Goal: Transaction & Acquisition: Book appointment/travel/reservation

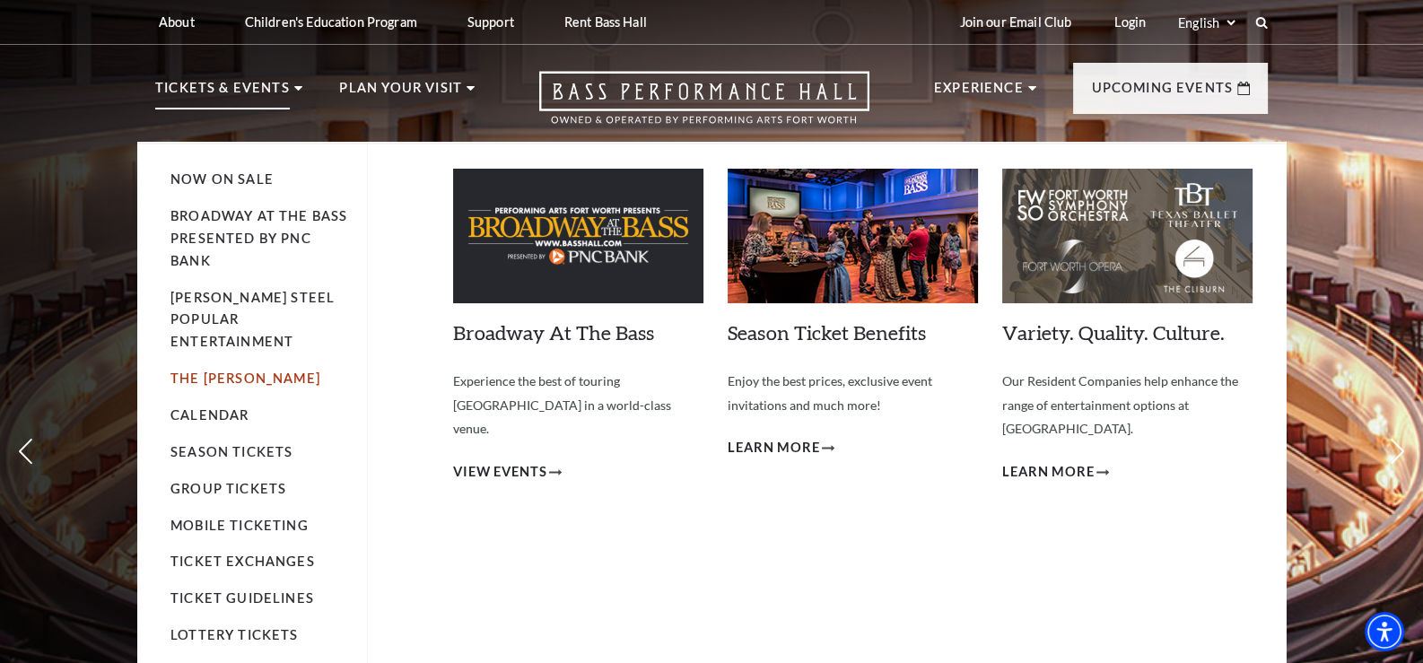
click at [224, 370] on link "The [PERSON_NAME]" at bounding box center [245, 377] width 150 height 15
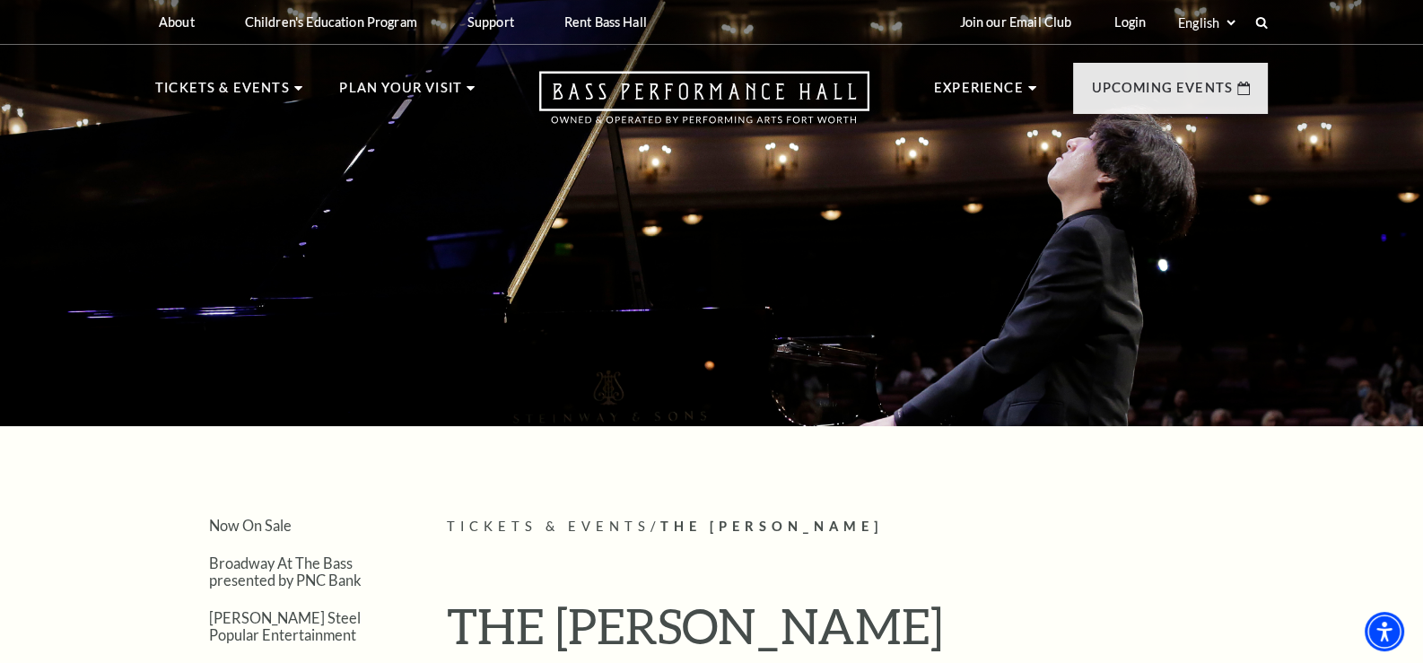
scroll to position [358, 0]
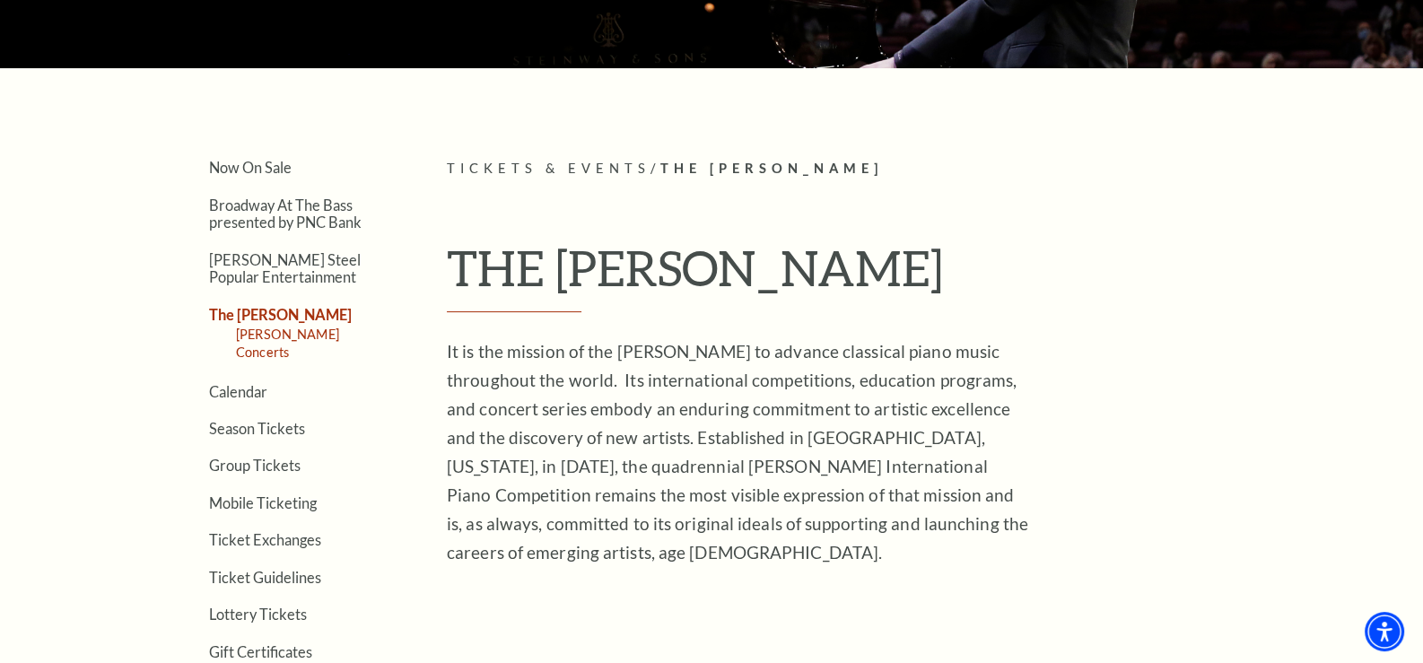
click at [313, 329] on link "Cliburn Concerts" at bounding box center [287, 343] width 103 height 33
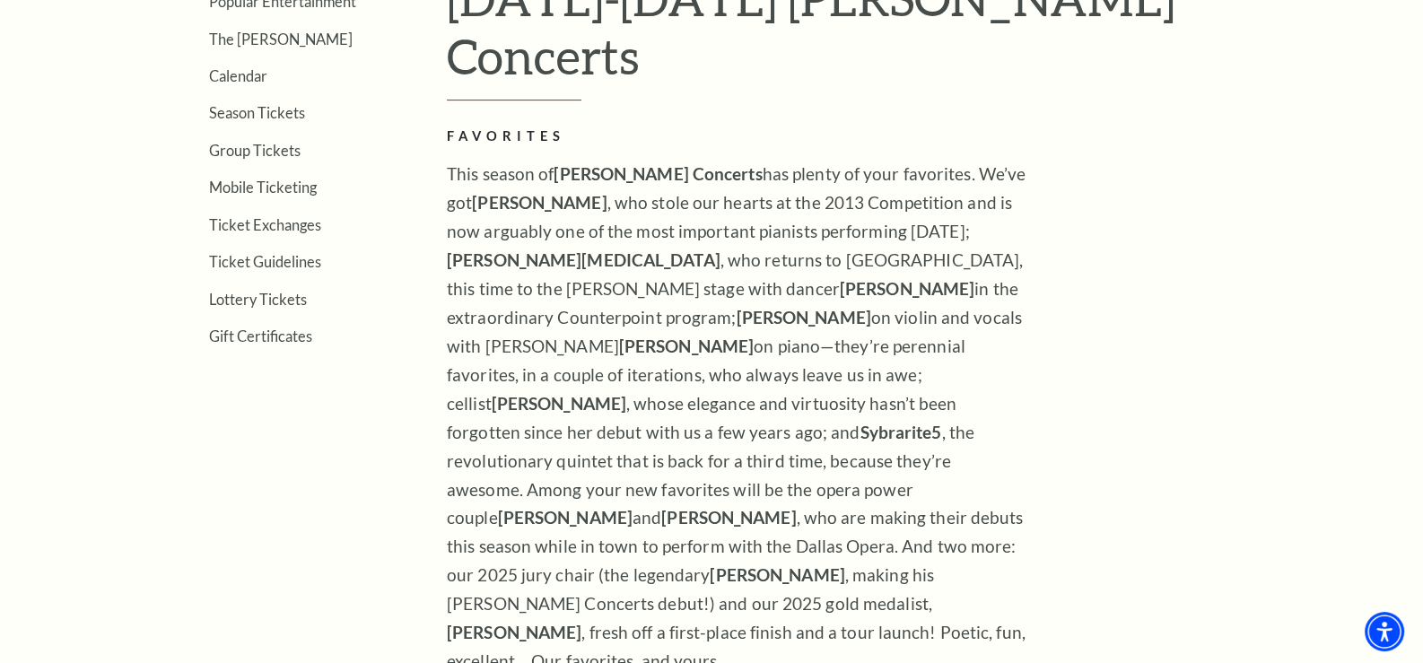
scroll to position [448, 0]
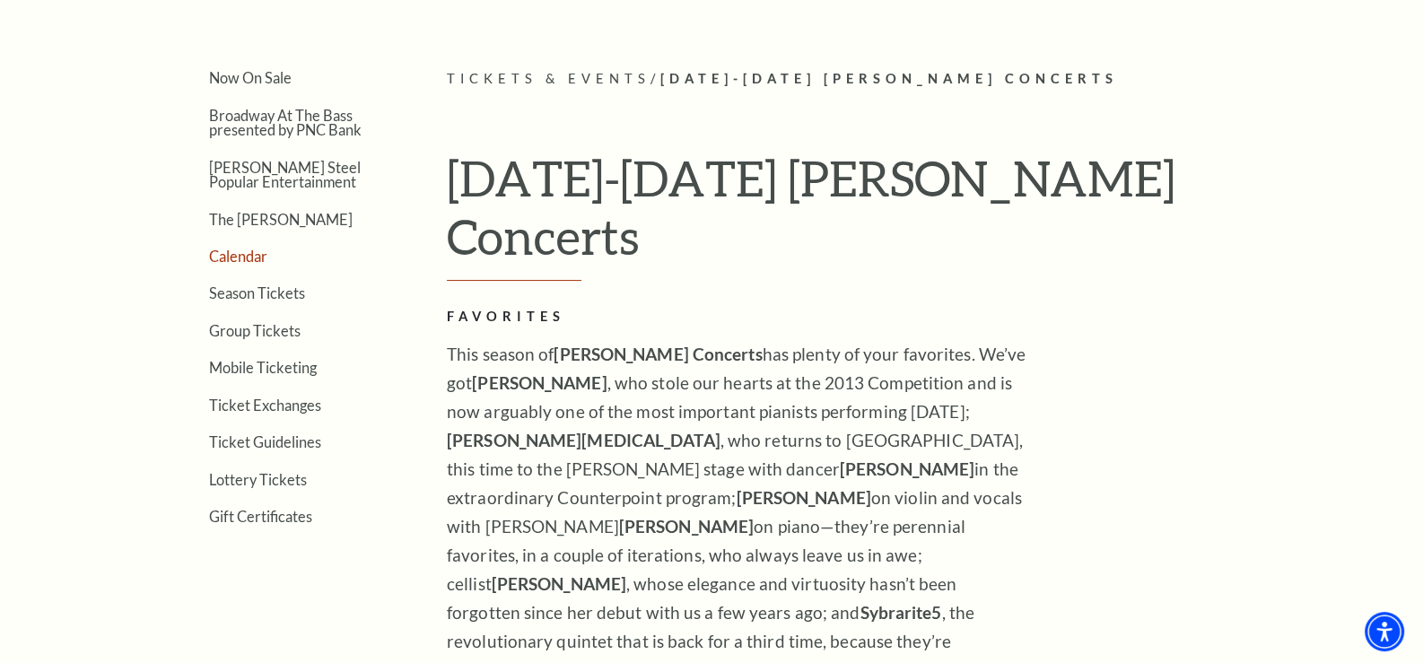
click at [243, 253] on link "Calendar" at bounding box center [238, 256] width 58 height 17
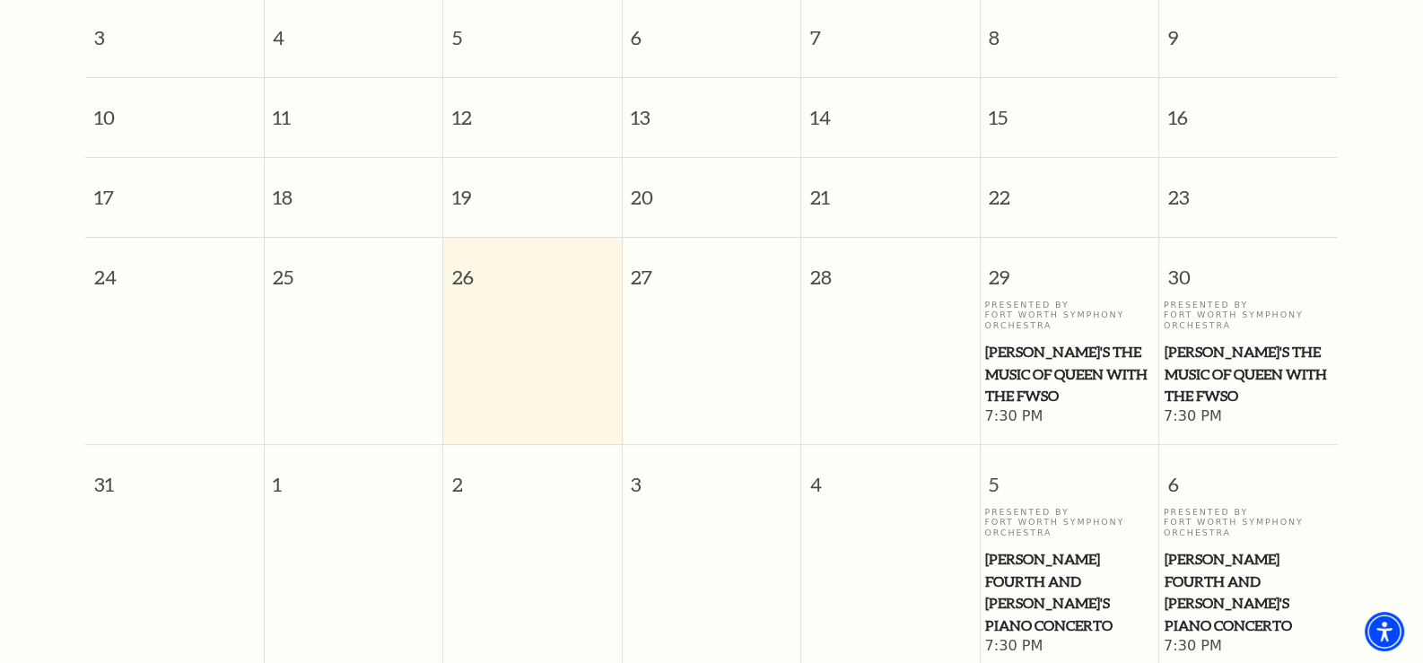
scroll to position [786, 0]
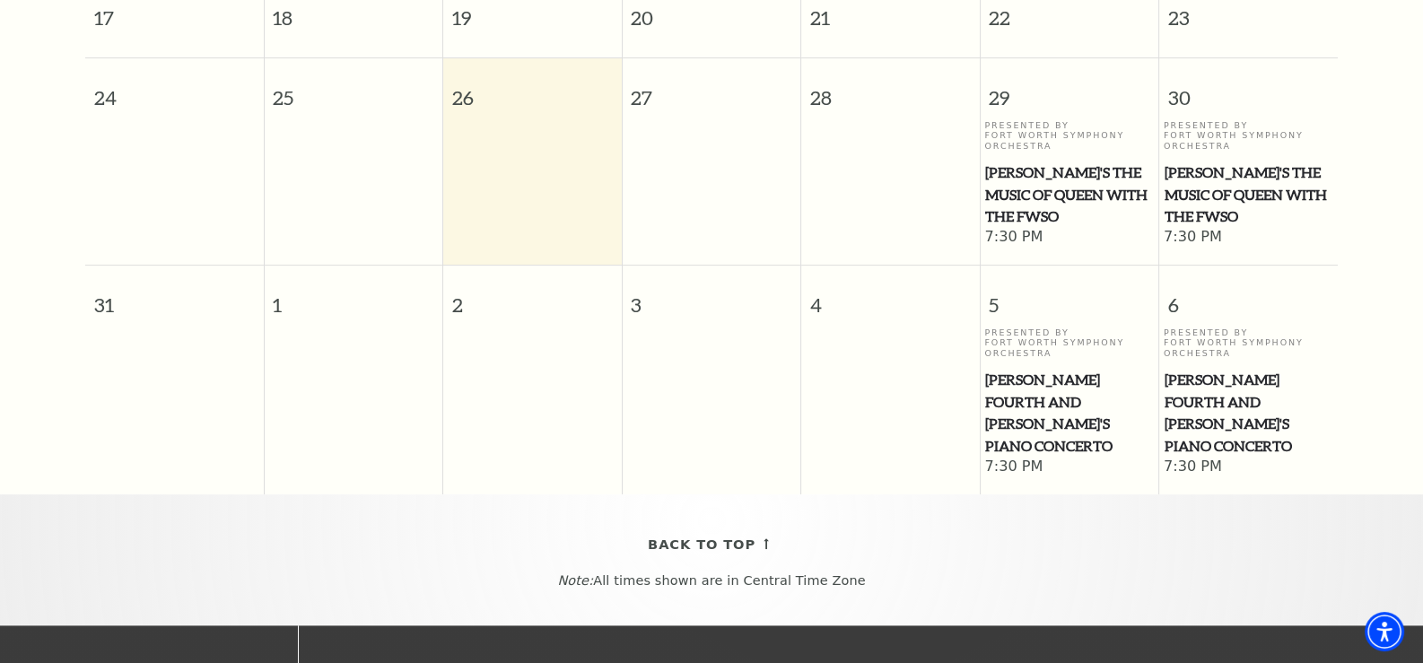
click at [1177, 165] on span "[PERSON_NAME]'s The Music of Queen with the FWSO" at bounding box center [1248, 194] width 168 height 66
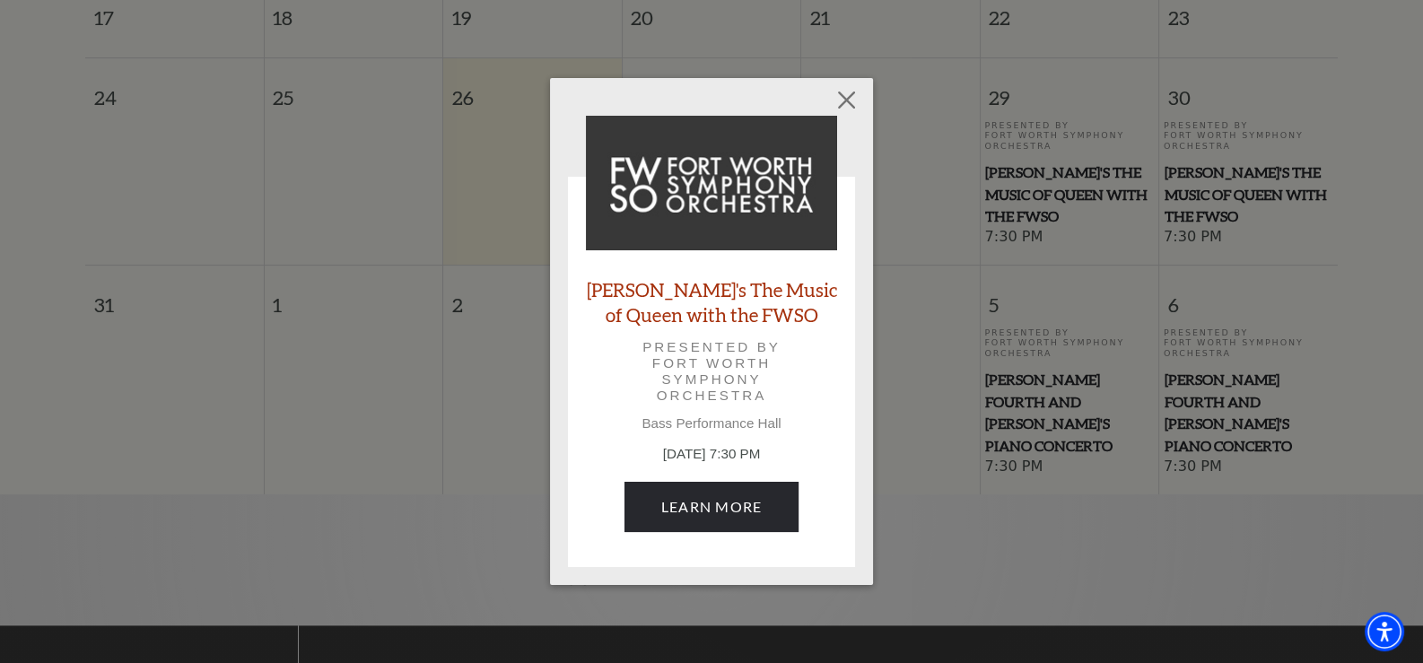
scroll to position [965, 0]
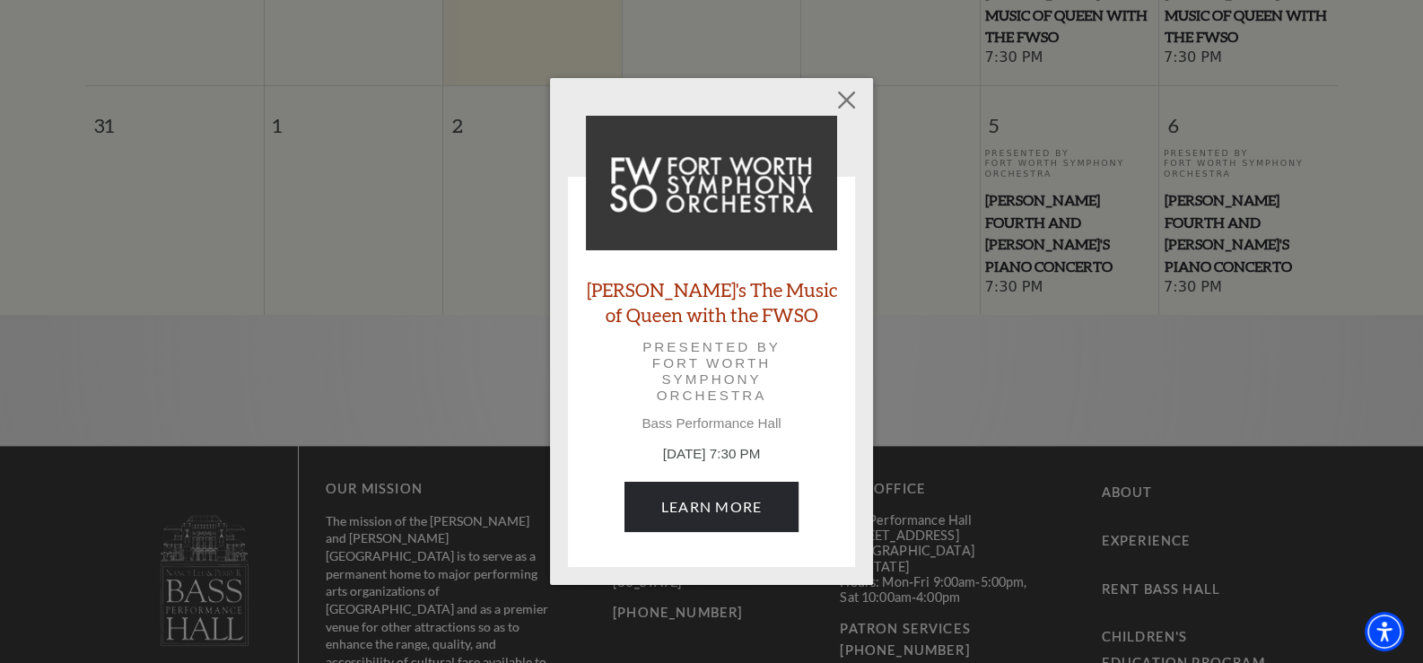
click at [700, 313] on link "[PERSON_NAME]'s The Music of Queen with the FWSO" at bounding box center [711, 301] width 251 height 48
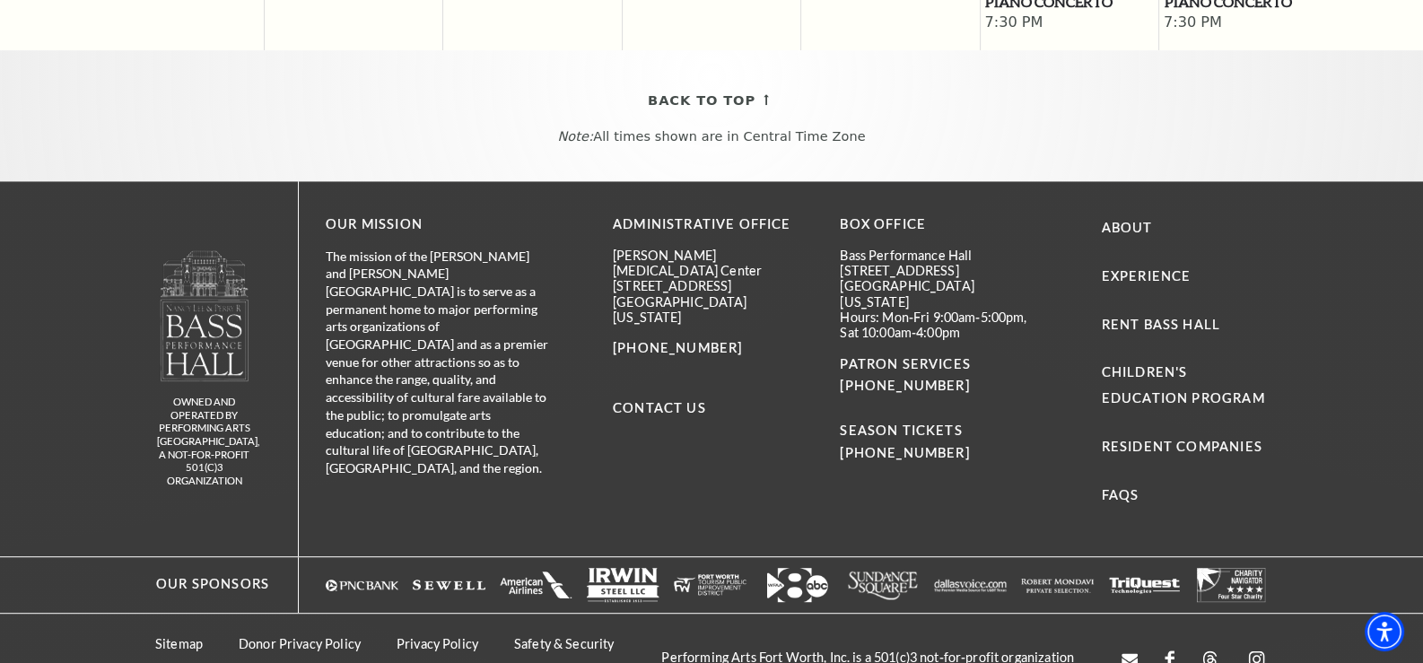
scroll to position [781, 0]
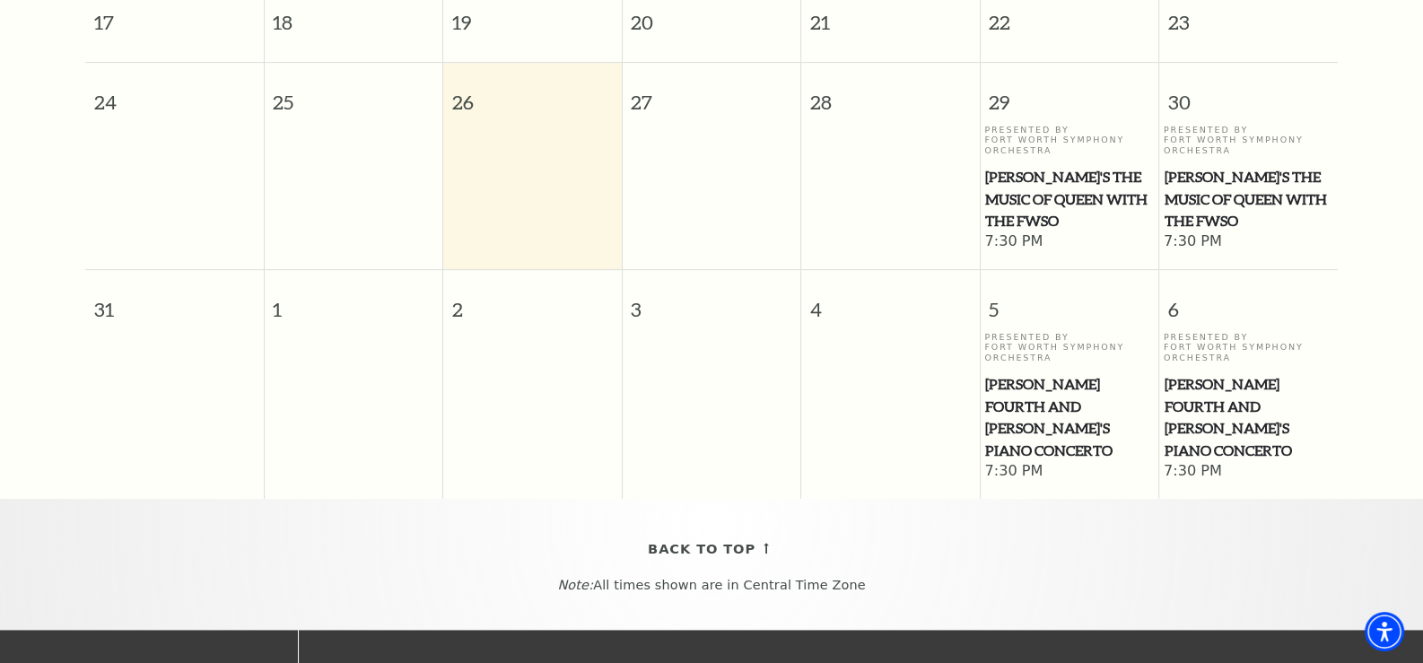
click at [1193, 179] on span "[PERSON_NAME]'s The Music of Queen with the FWSO" at bounding box center [1248, 199] width 168 height 66
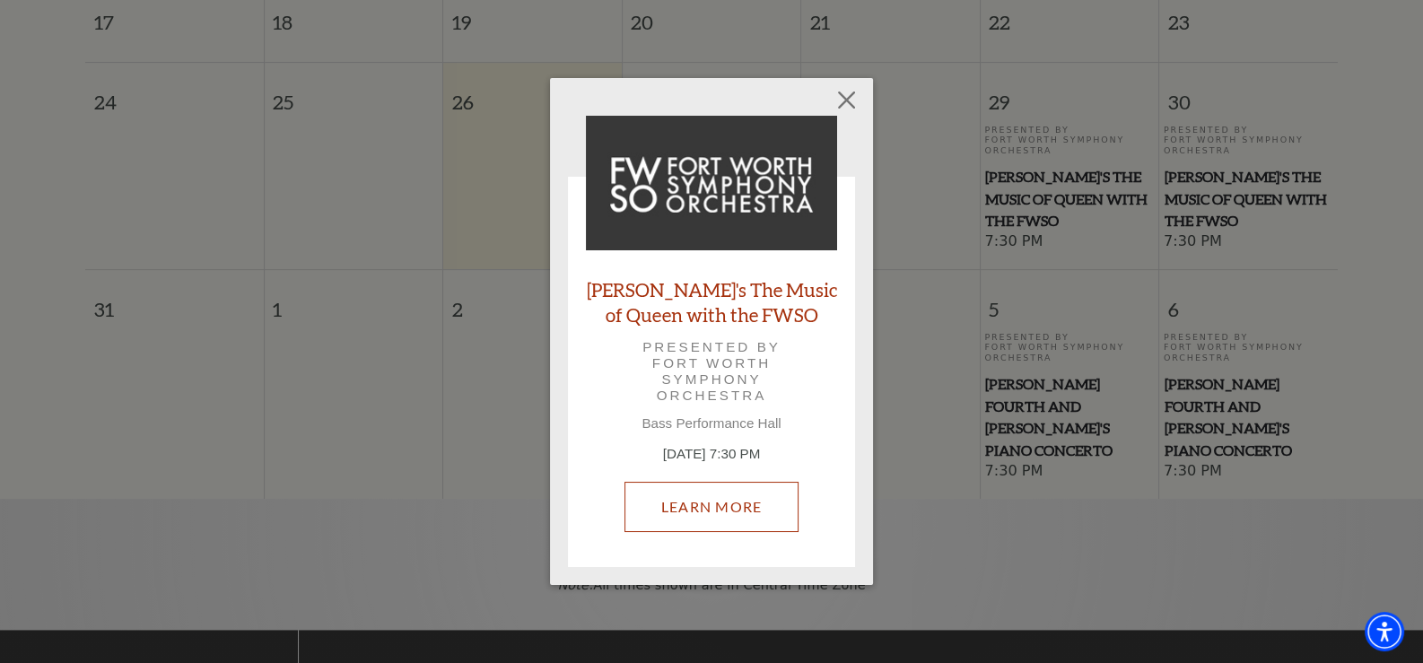
click at [703, 512] on link "Learn More" at bounding box center [711, 507] width 175 height 50
